Goal: Navigation & Orientation: Find specific page/section

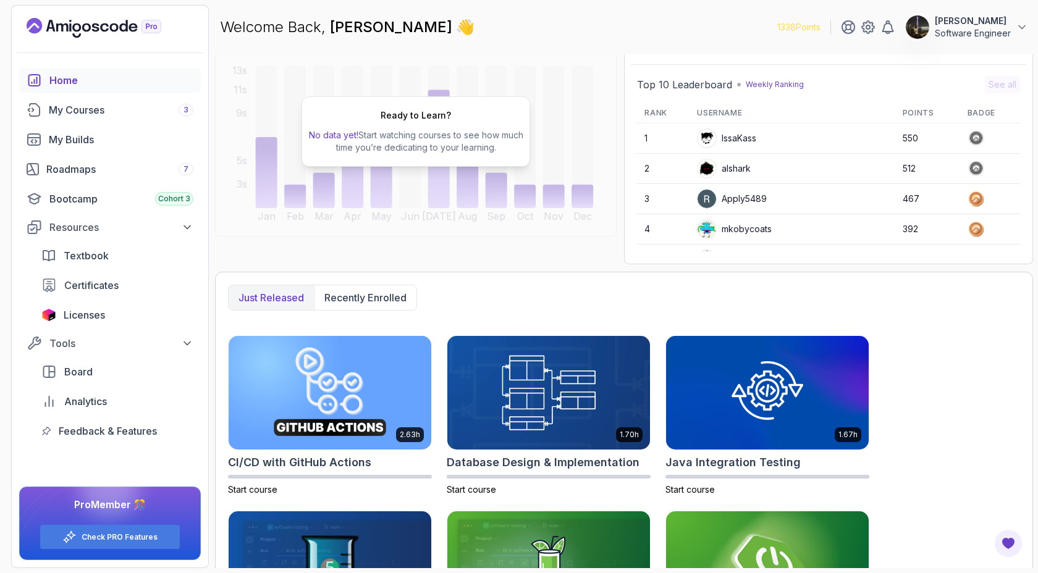
scroll to position [101, 0]
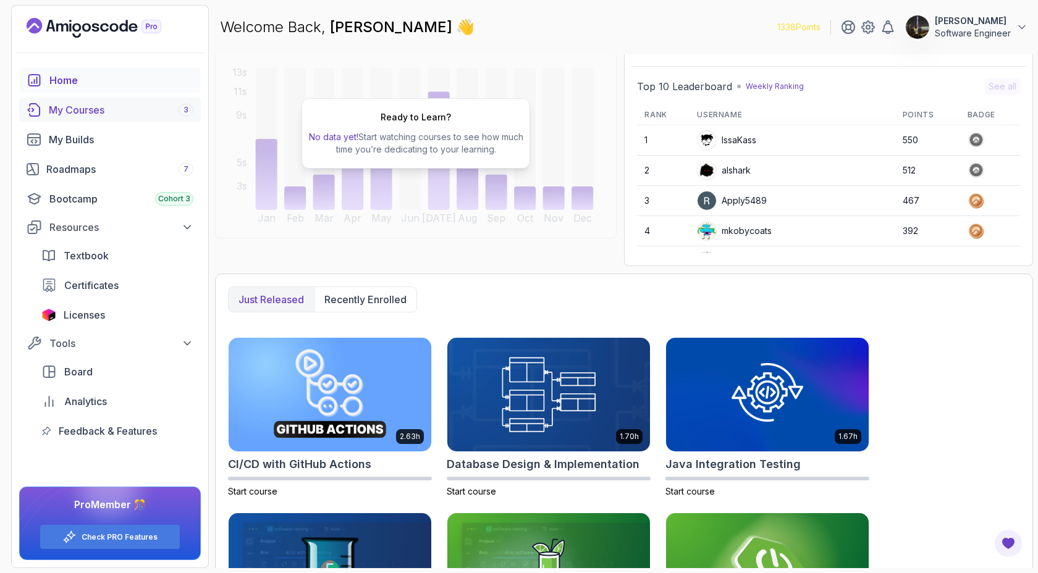
click at [119, 112] on div "My Courses 3" at bounding box center [121, 110] width 145 height 15
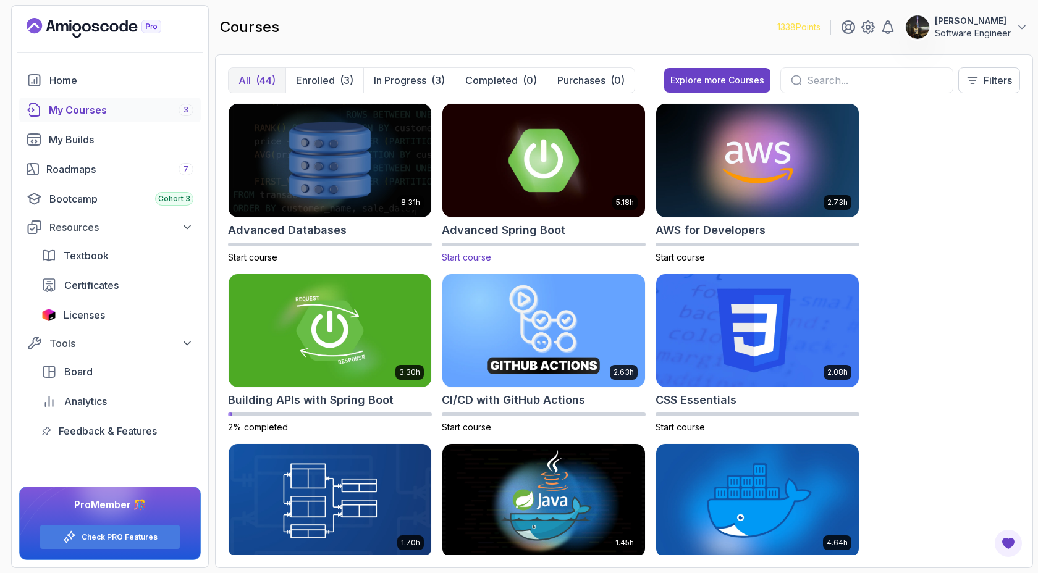
click at [505, 210] on img at bounding box center [543, 160] width 213 height 119
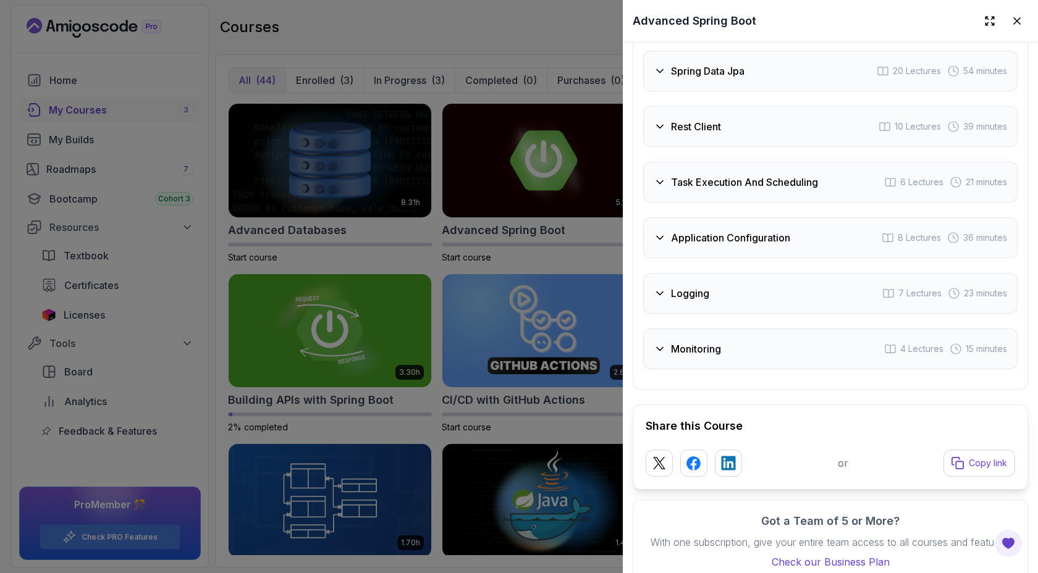
scroll to position [2499, 0]
click at [662, 180] on icon at bounding box center [660, 180] width 12 height 12
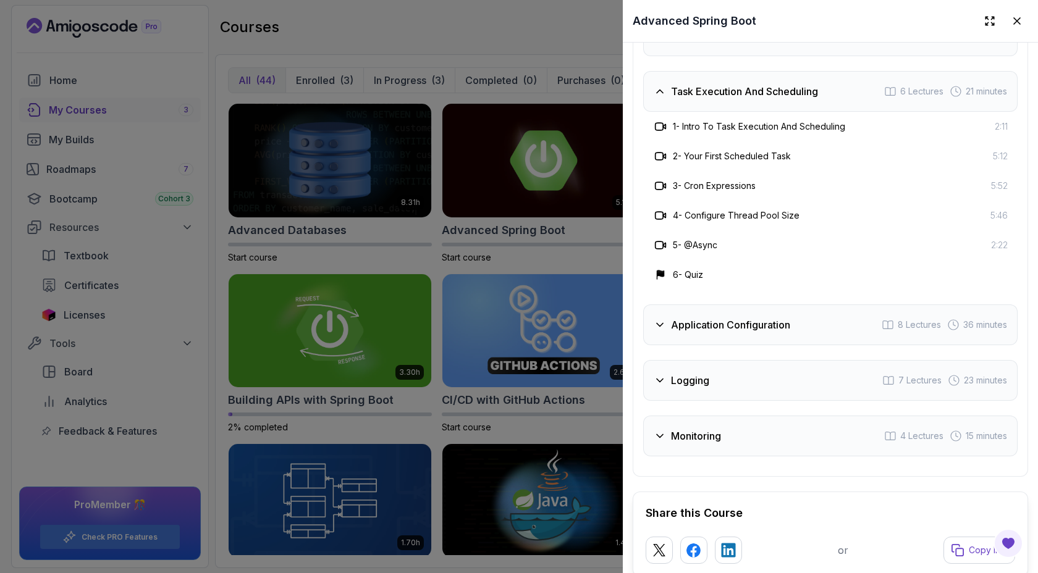
scroll to position [2410, 0]
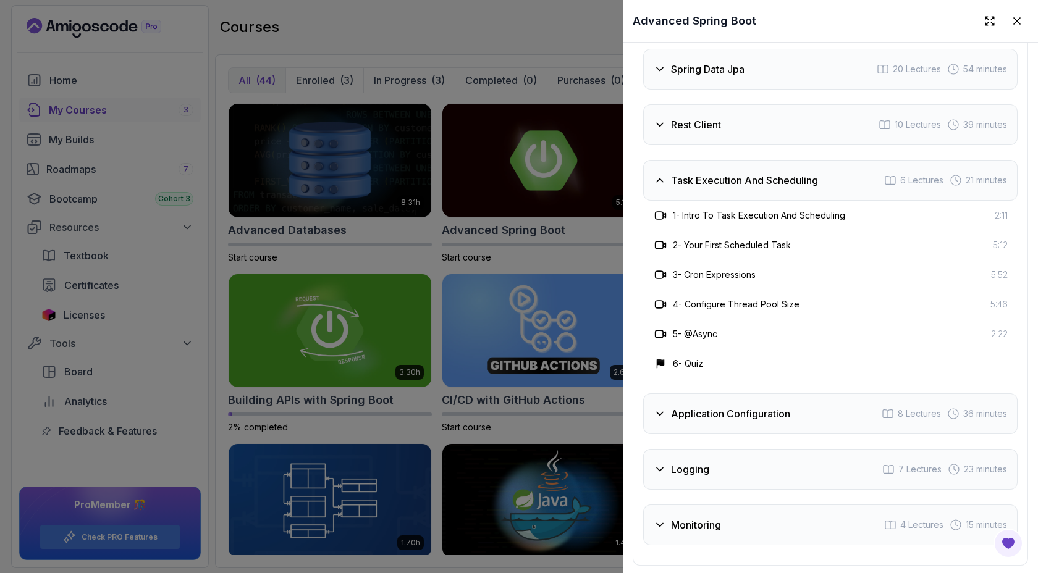
click at [657, 130] on icon at bounding box center [660, 125] width 12 height 12
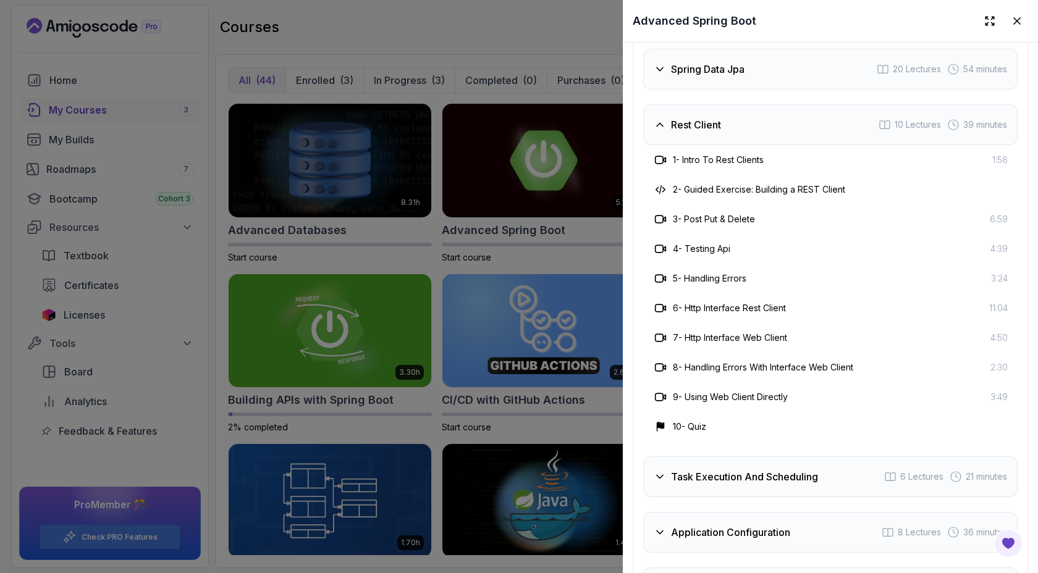
click at [667, 74] on div "Spring Data Jpa" at bounding box center [699, 69] width 91 height 15
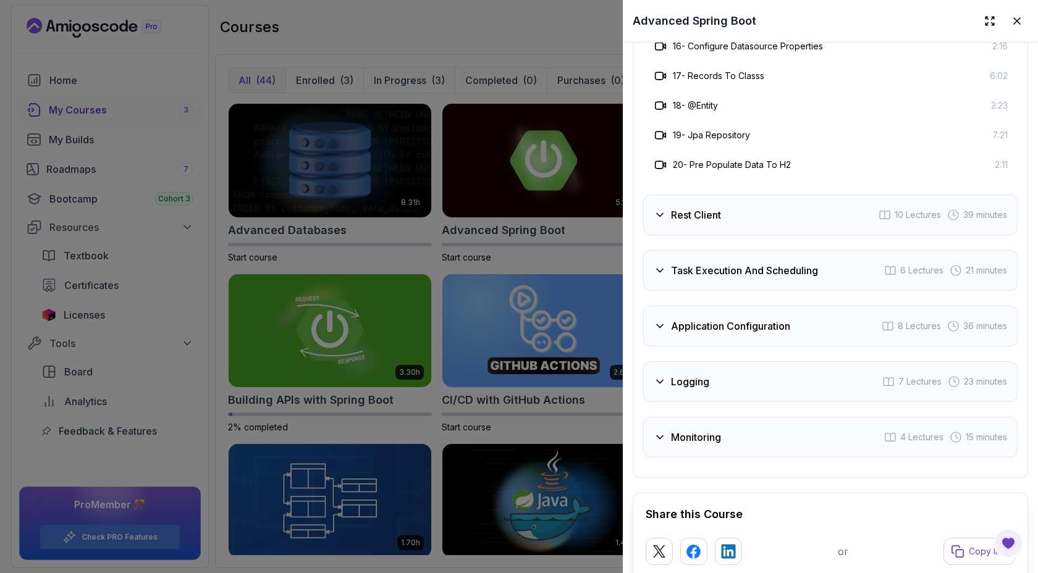
scroll to position [2927, 0]
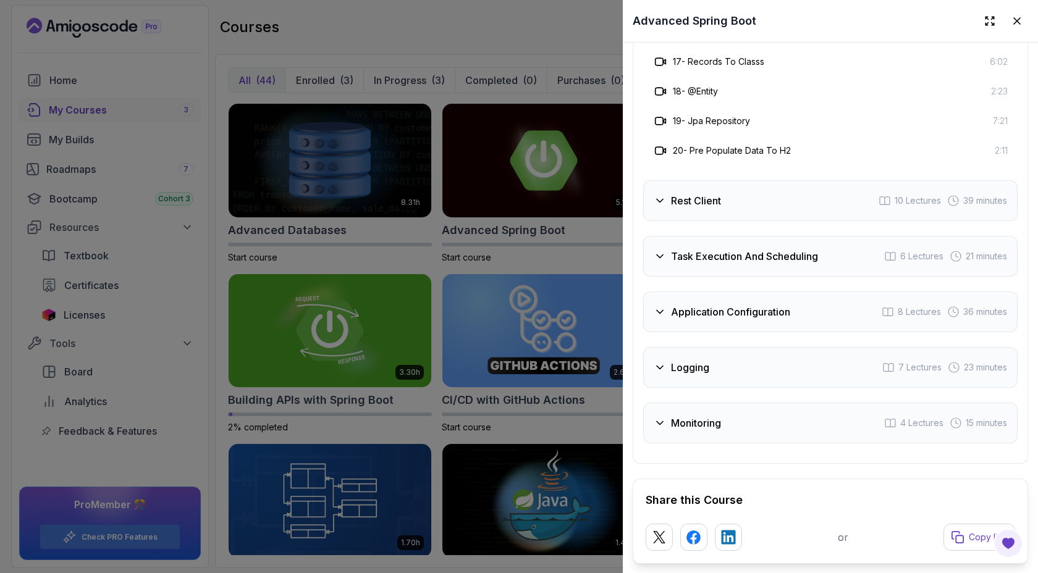
click at [672, 205] on h3 "Rest Client" at bounding box center [696, 200] width 50 height 15
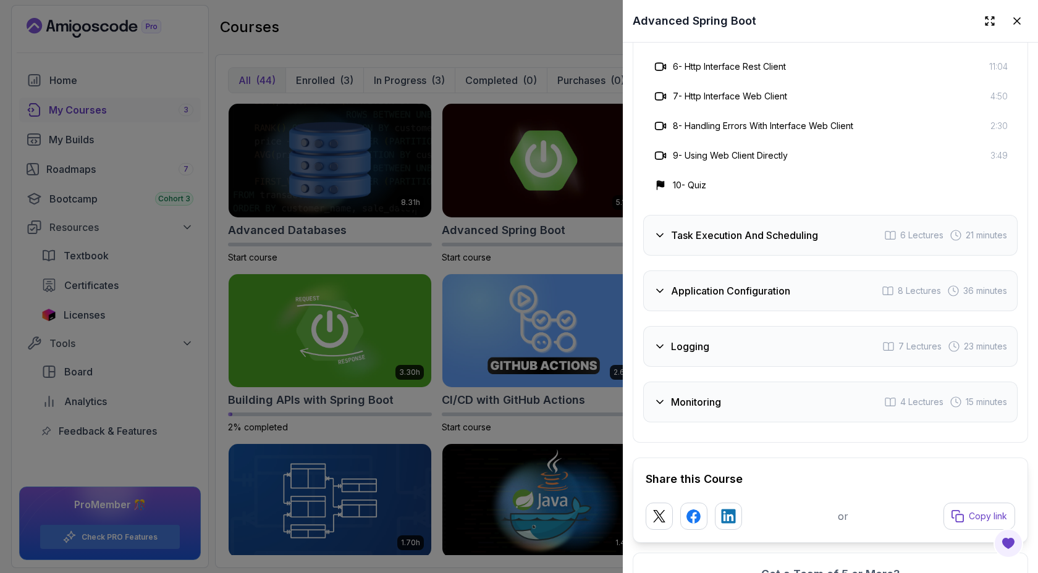
scroll to position [2641, 0]
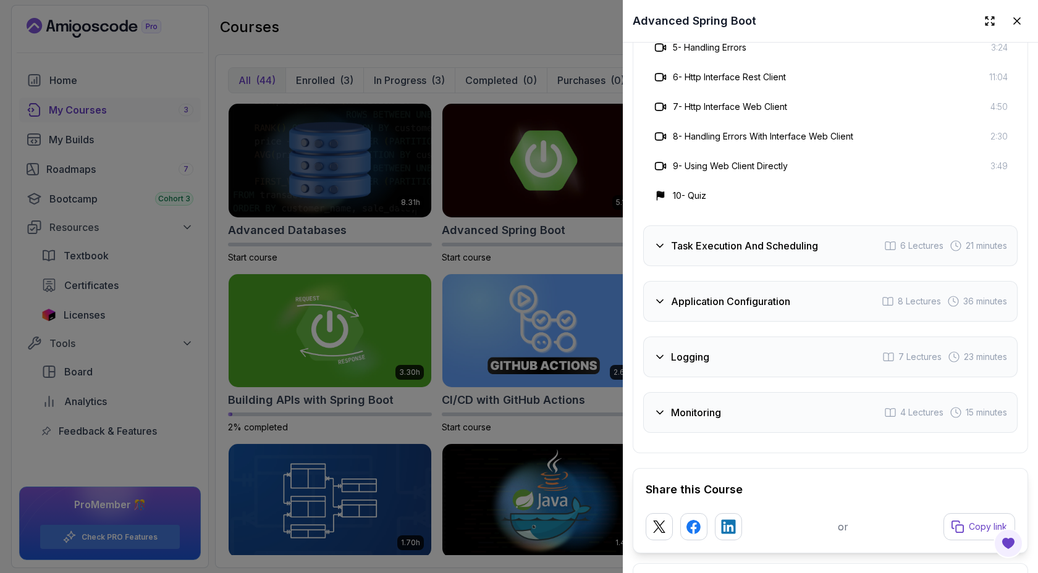
click at [682, 240] on h3 "Task Execution And Scheduling" at bounding box center [744, 246] width 147 height 15
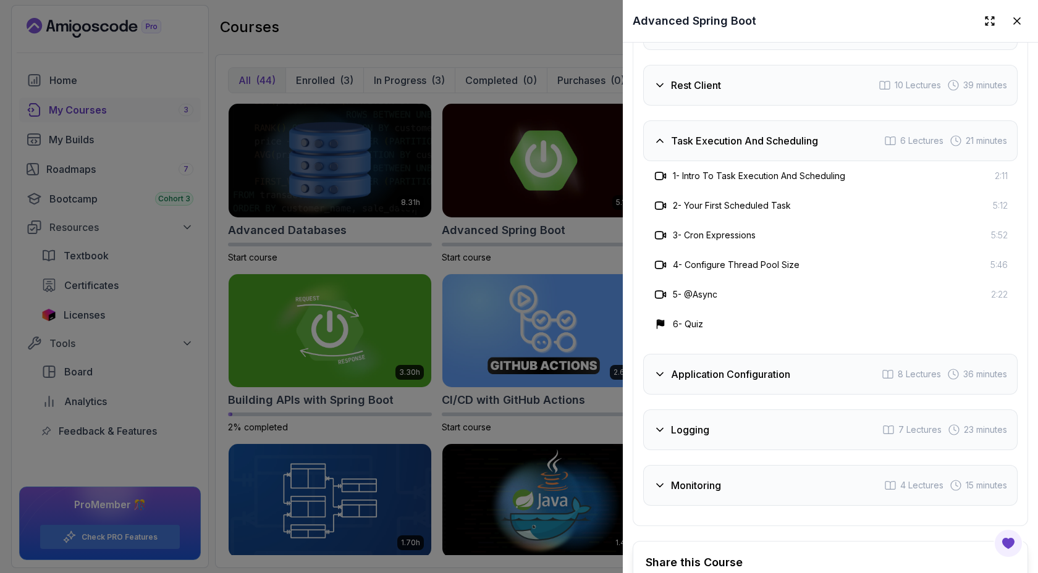
scroll to position [2453, 0]
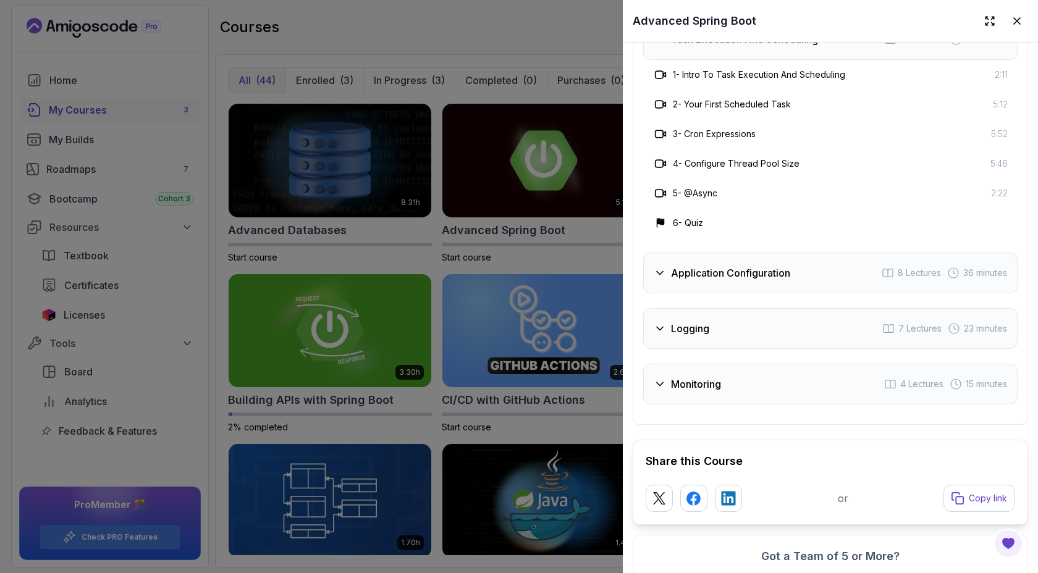
click at [693, 321] on h3 "Logging" at bounding box center [690, 328] width 38 height 15
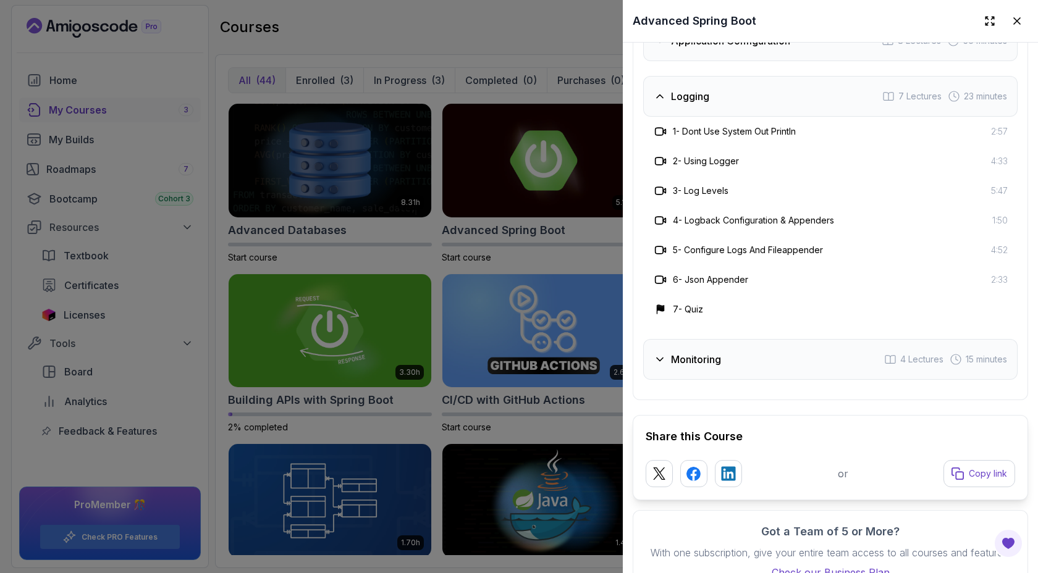
click at [703, 359] on h3 "Monitoring" at bounding box center [696, 359] width 50 height 15
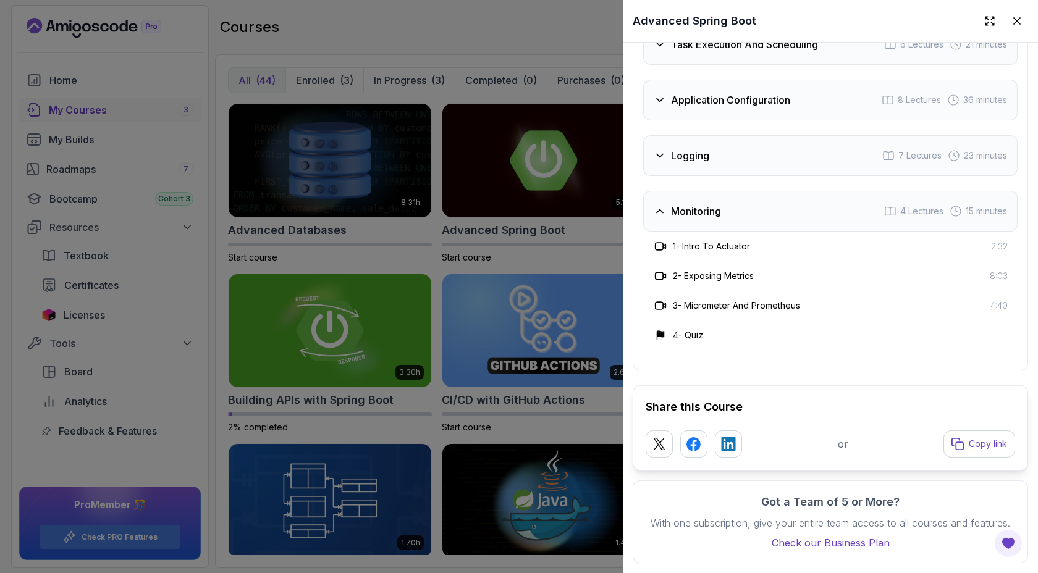
scroll to position [2546, 0]
click at [506, 250] on div at bounding box center [519, 286] width 1038 height 573
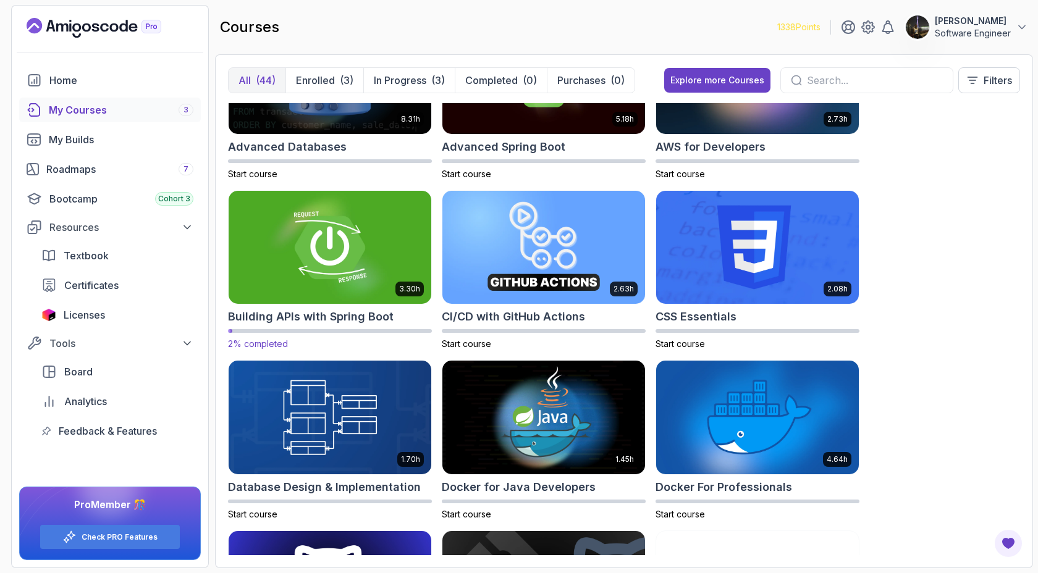
scroll to position [103, 0]
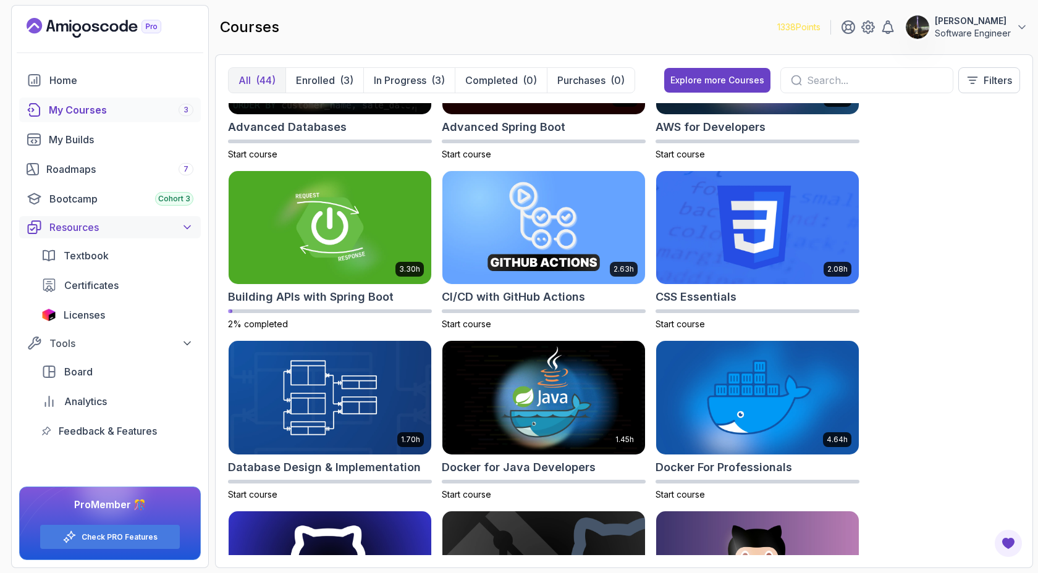
click at [95, 226] on div "Resources" at bounding box center [121, 227] width 144 height 15
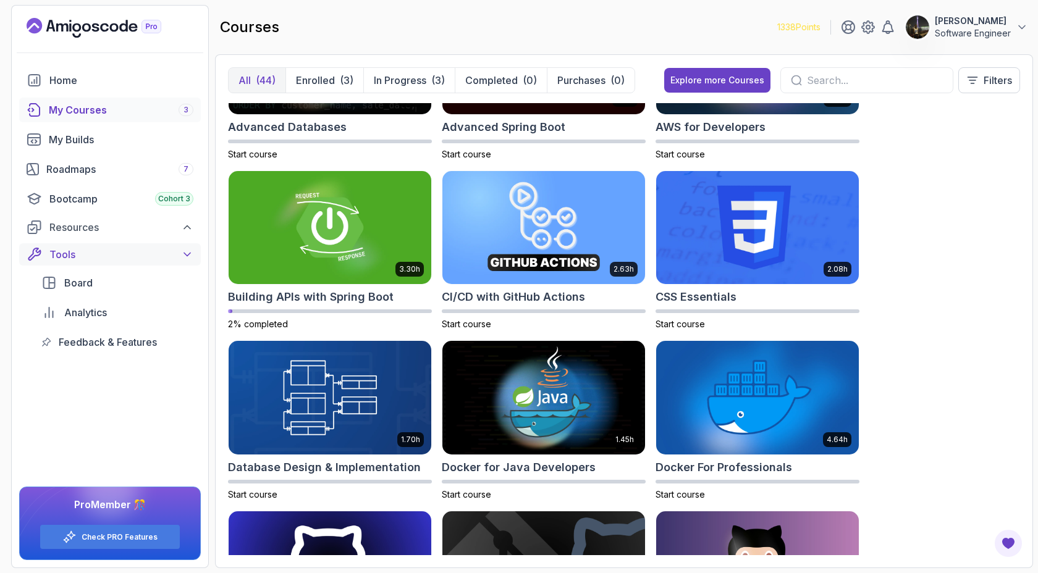
click at [90, 253] on div "Tools" at bounding box center [121, 254] width 144 height 15
click at [87, 80] on div "Home" at bounding box center [121, 80] width 144 height 15
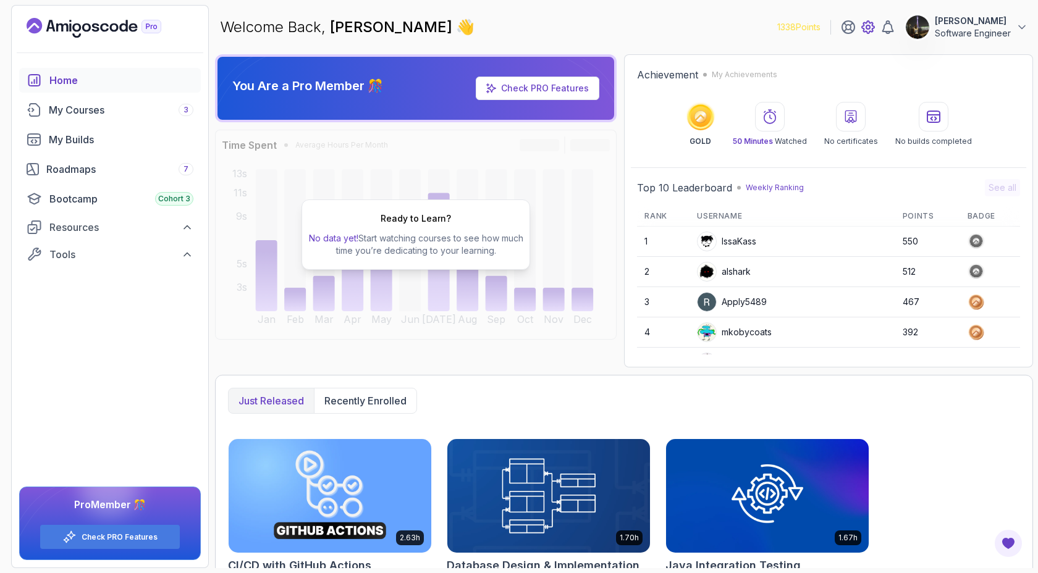
click at [864, 27] on icon at bounding box center [868, 27] width 15 height 15
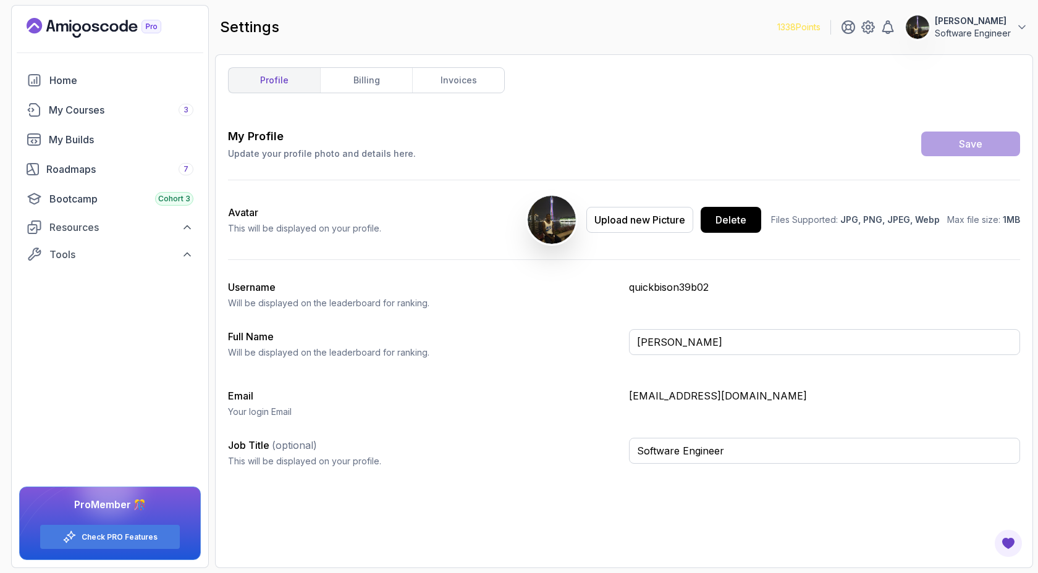
click at [809, 28] on p "1338 Points" at bounding box center [798, 27] width 43 height 12
click at [842, 30] on icon at bounding box center [848, 27] width 12 height 12
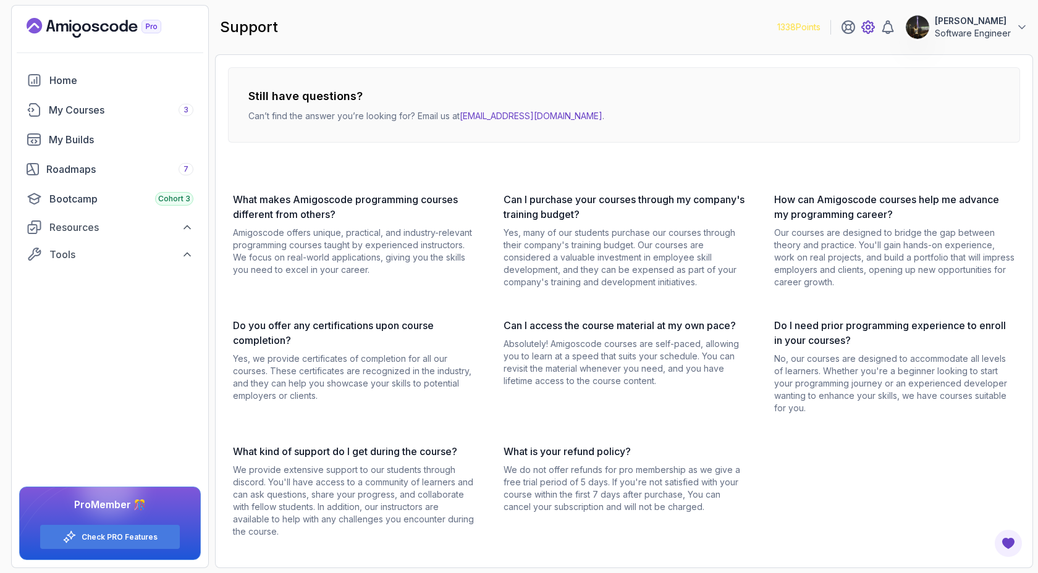
click at [861, 28] on icon at bounding box center [868, 27] width 15 height 15
